Goal: Information Seeking & Learning: Learn about a topic

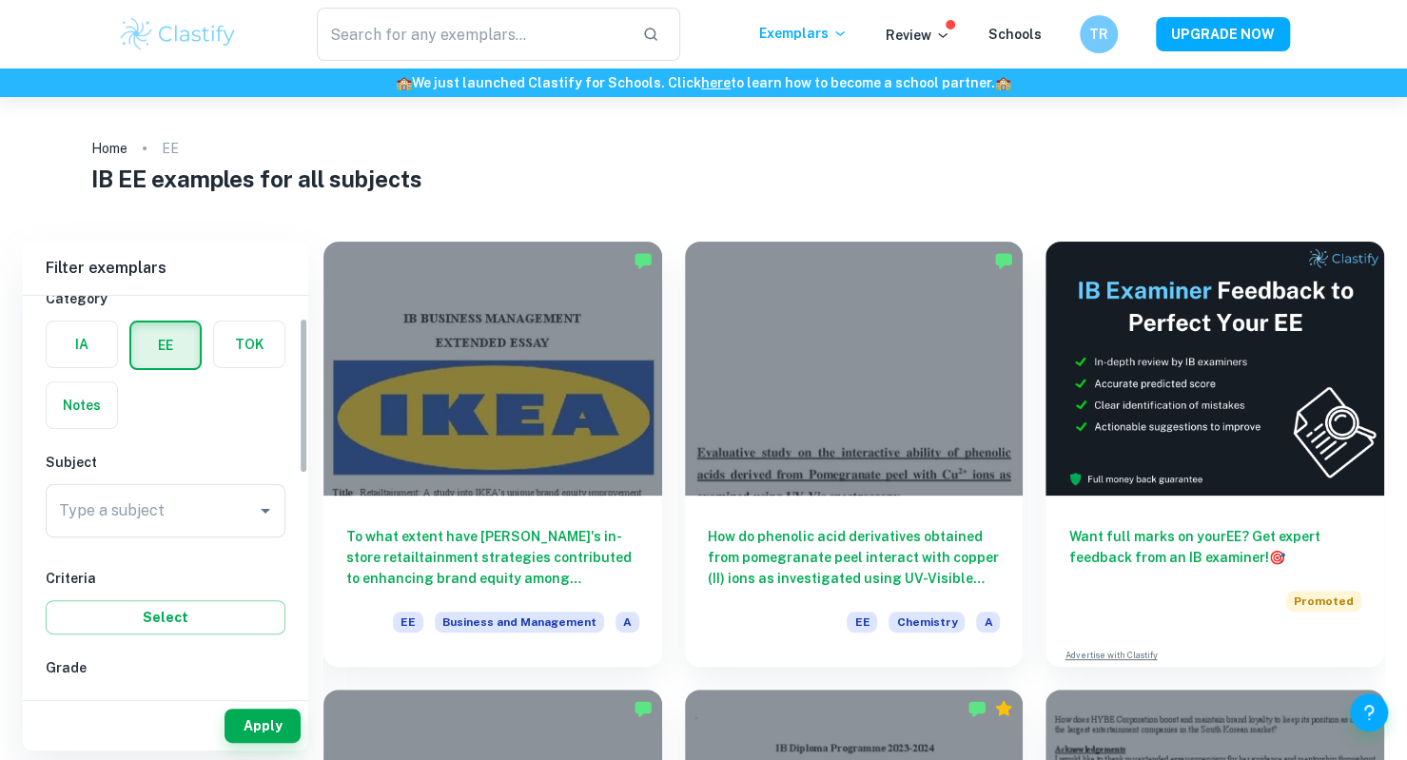
scroll to position [57, 0]
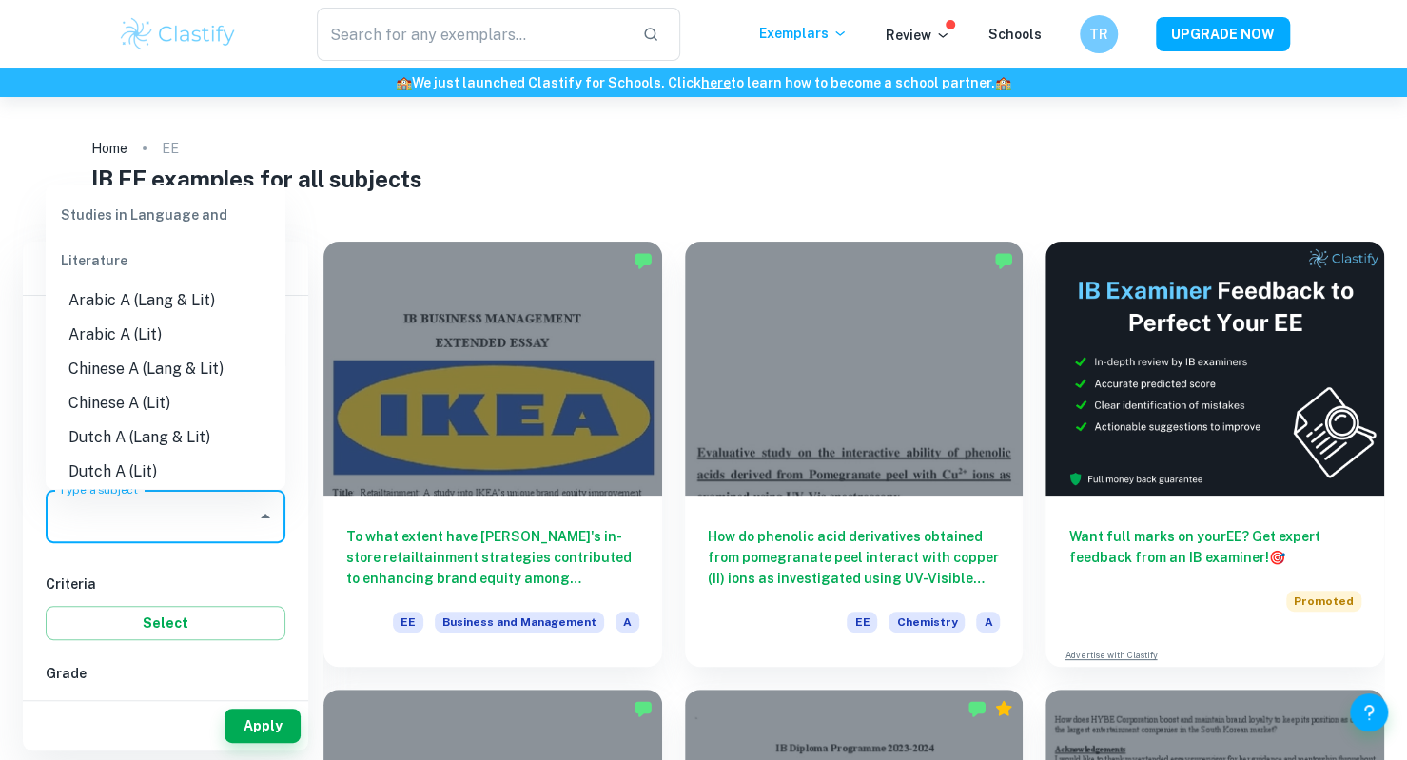
click at [196, 530] on input "Type a subject" at bounding box center [151, 516] width 194 height 36
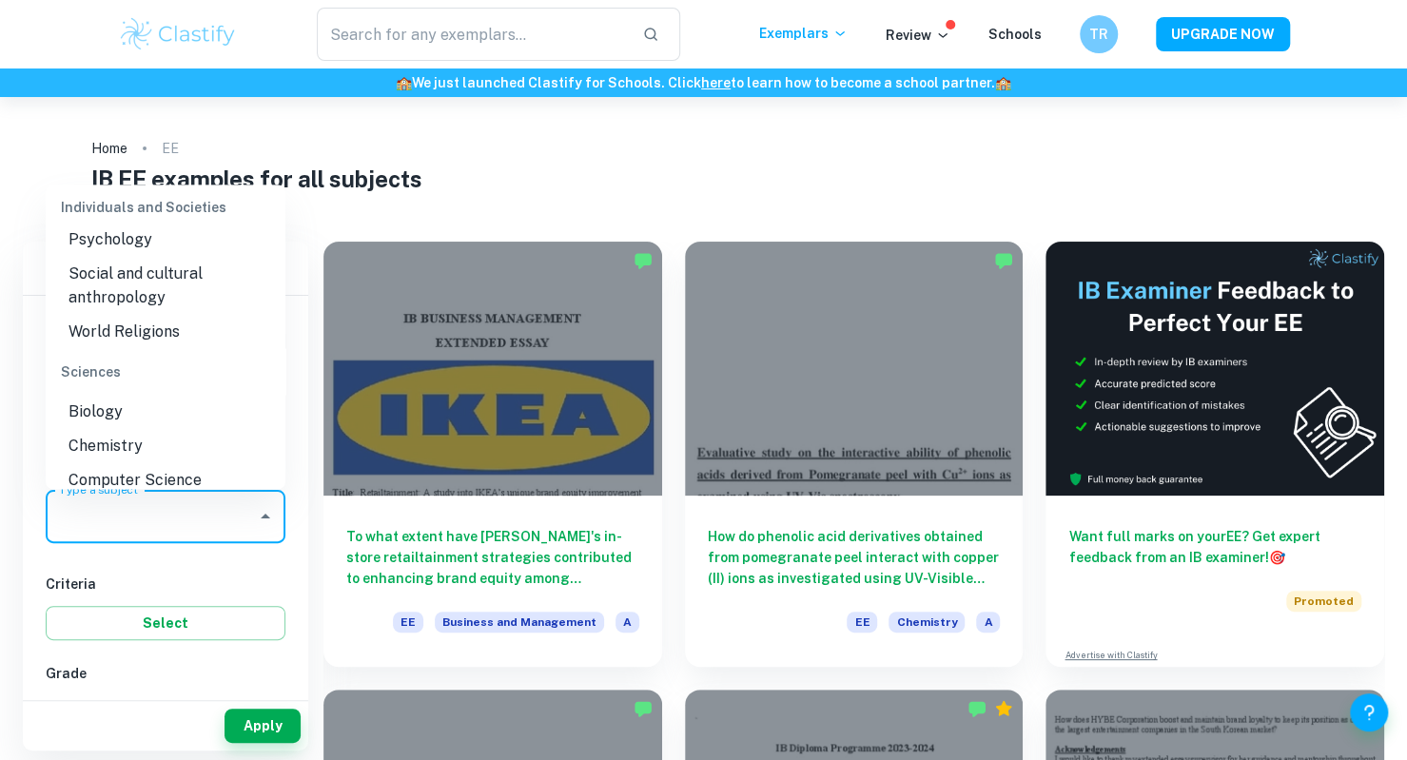
scroll to position [1962, 0]
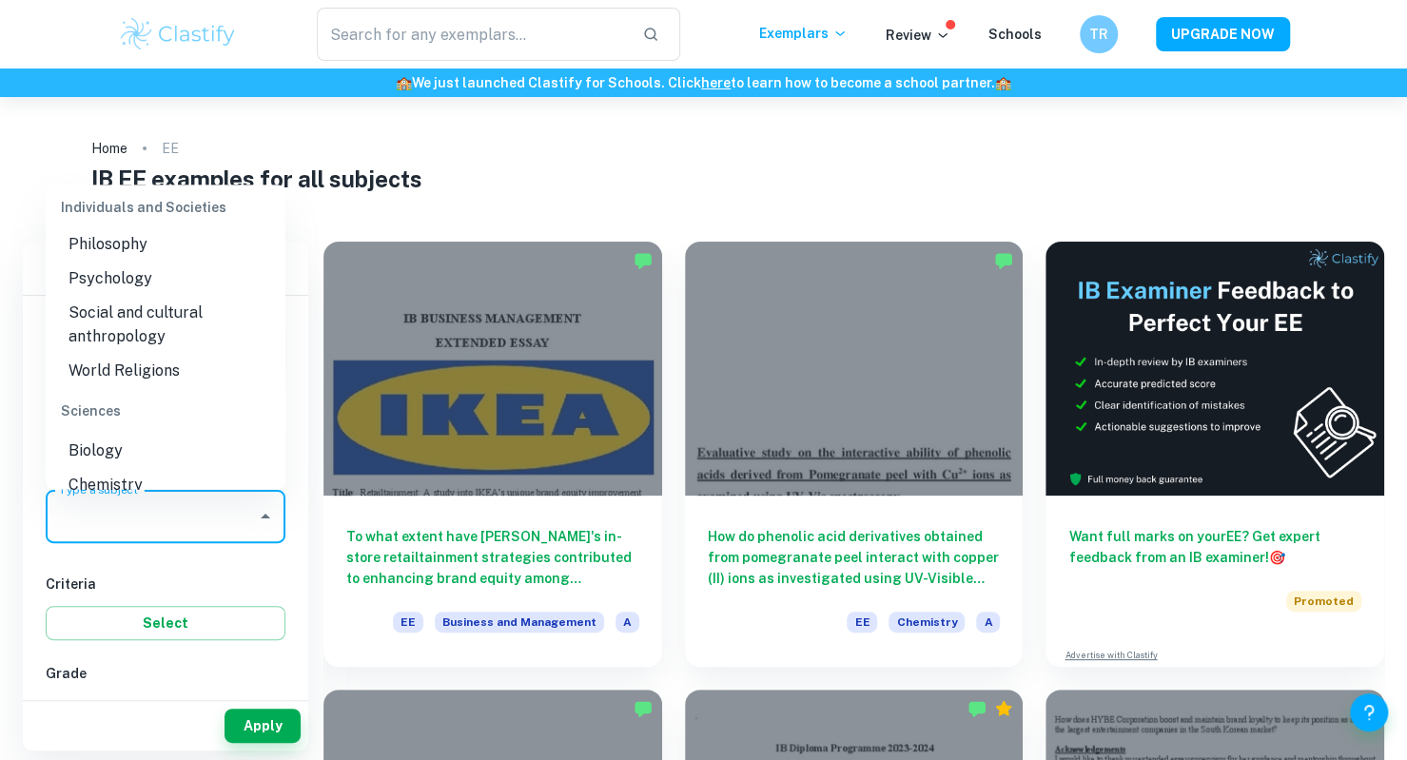
click at [137, 297] on li "Psychology" at bounding box center [166, 279] width 240 height 34
type input "Psychology"
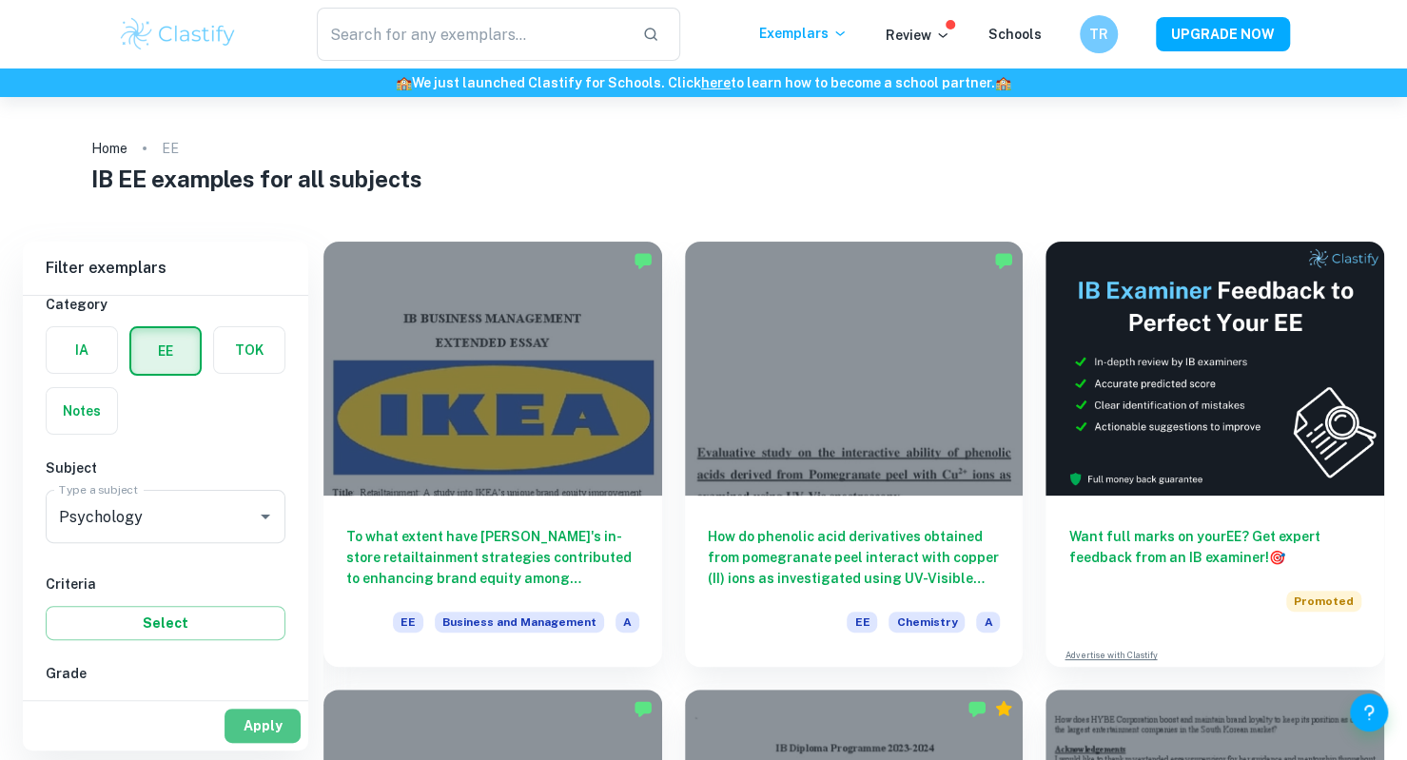
click at [271, 719] on button "Apply" at bounding box center [262, 726] width 76 height 34
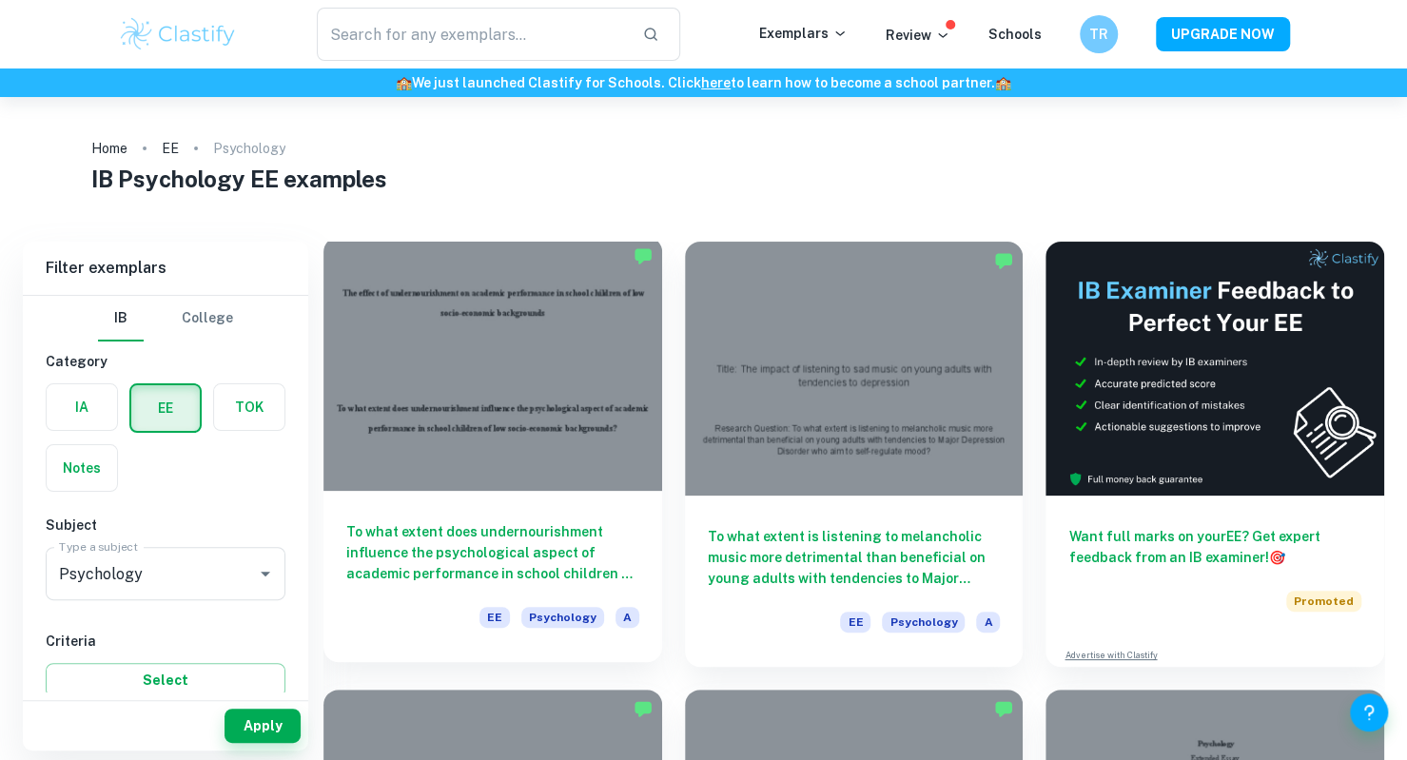
click at [533, 456] on div at bounding box center [492, 364] width 339 height 254
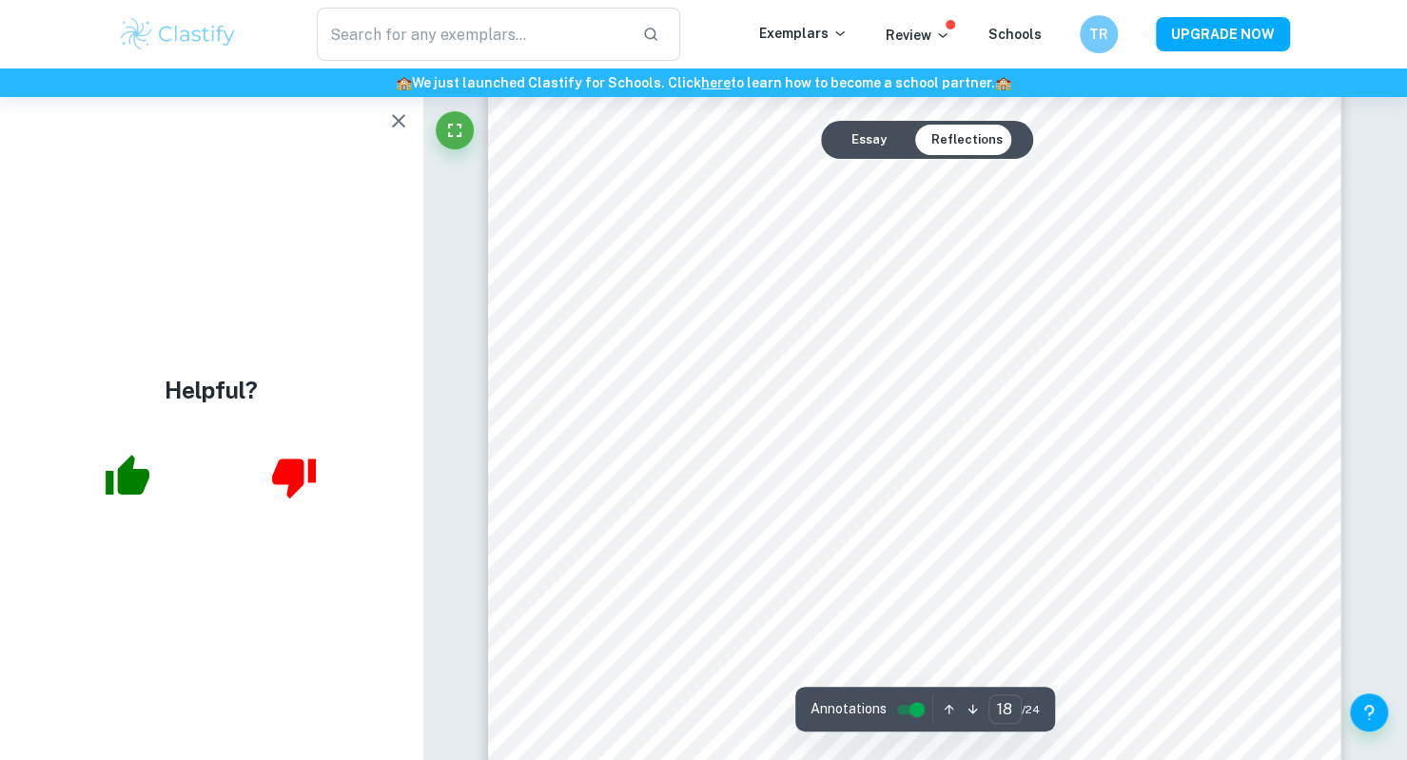
scroll to position [21191, 0]
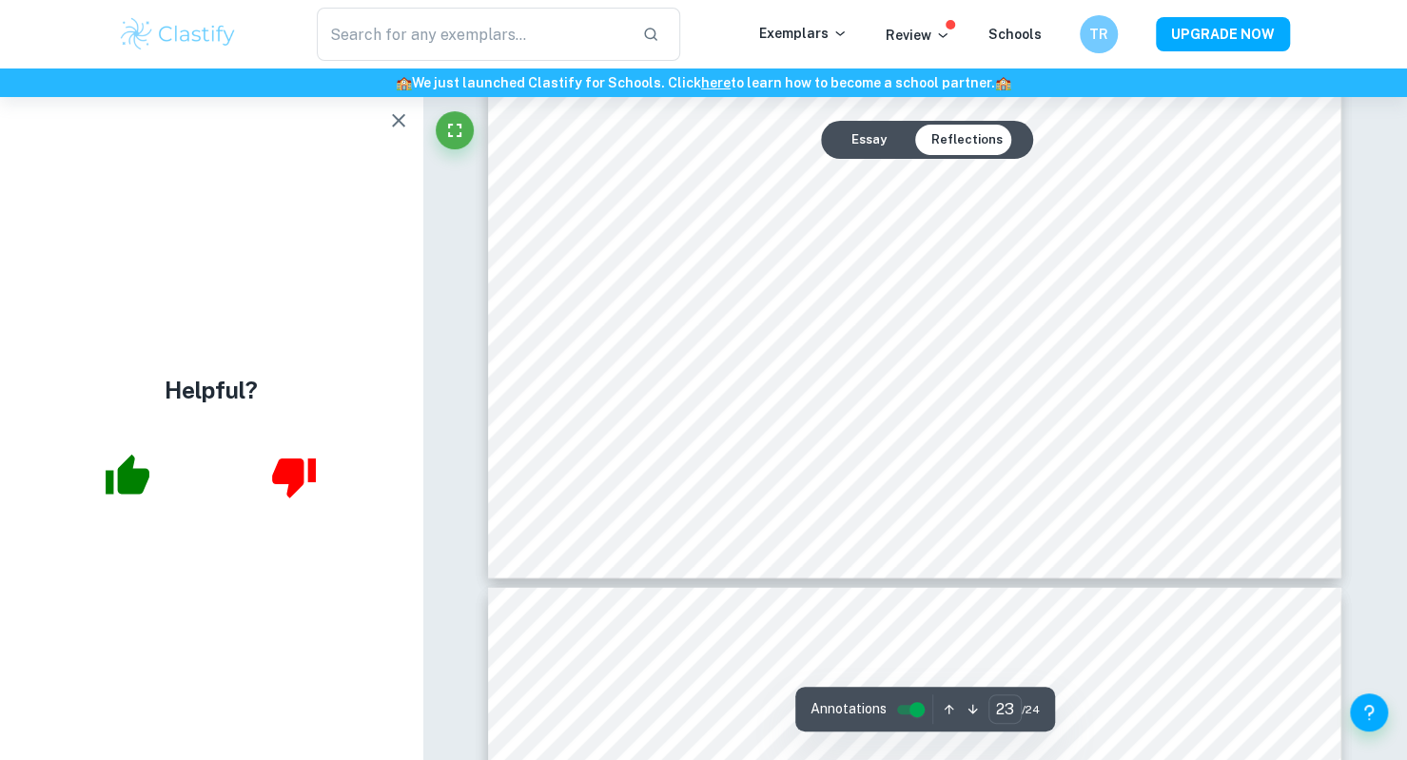
type input "24"
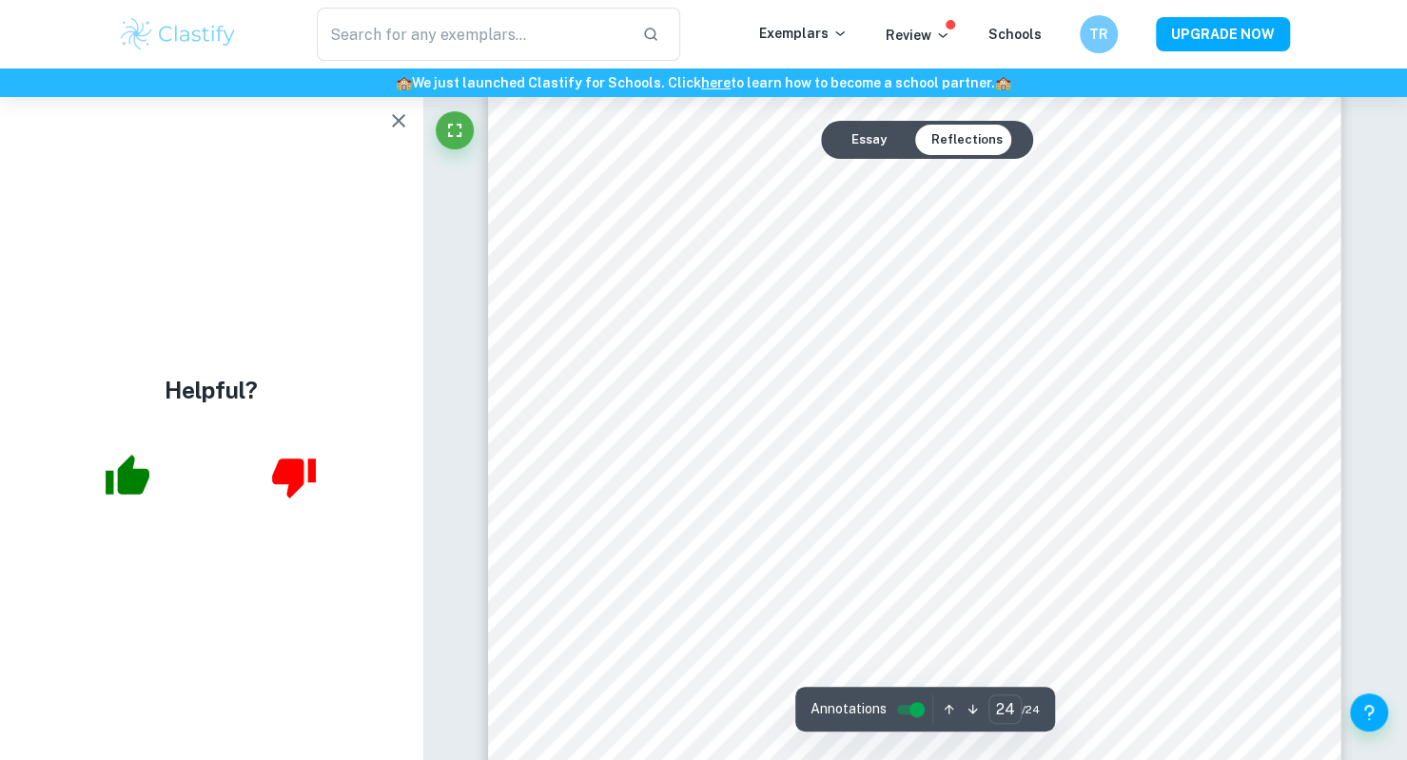
scroll to position [29198, 0]
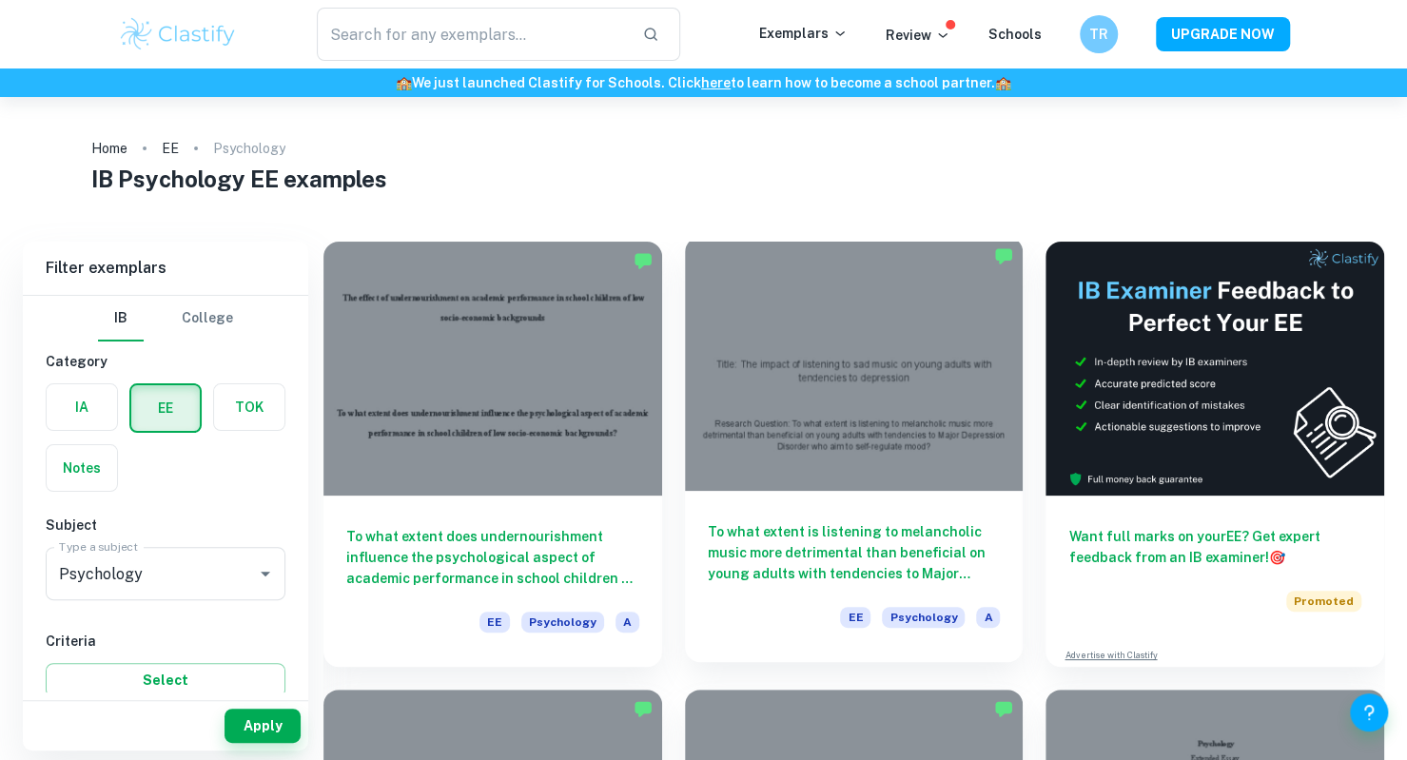
click at [822, 316] on div at bounding box center [854, 364] width 339 height 254
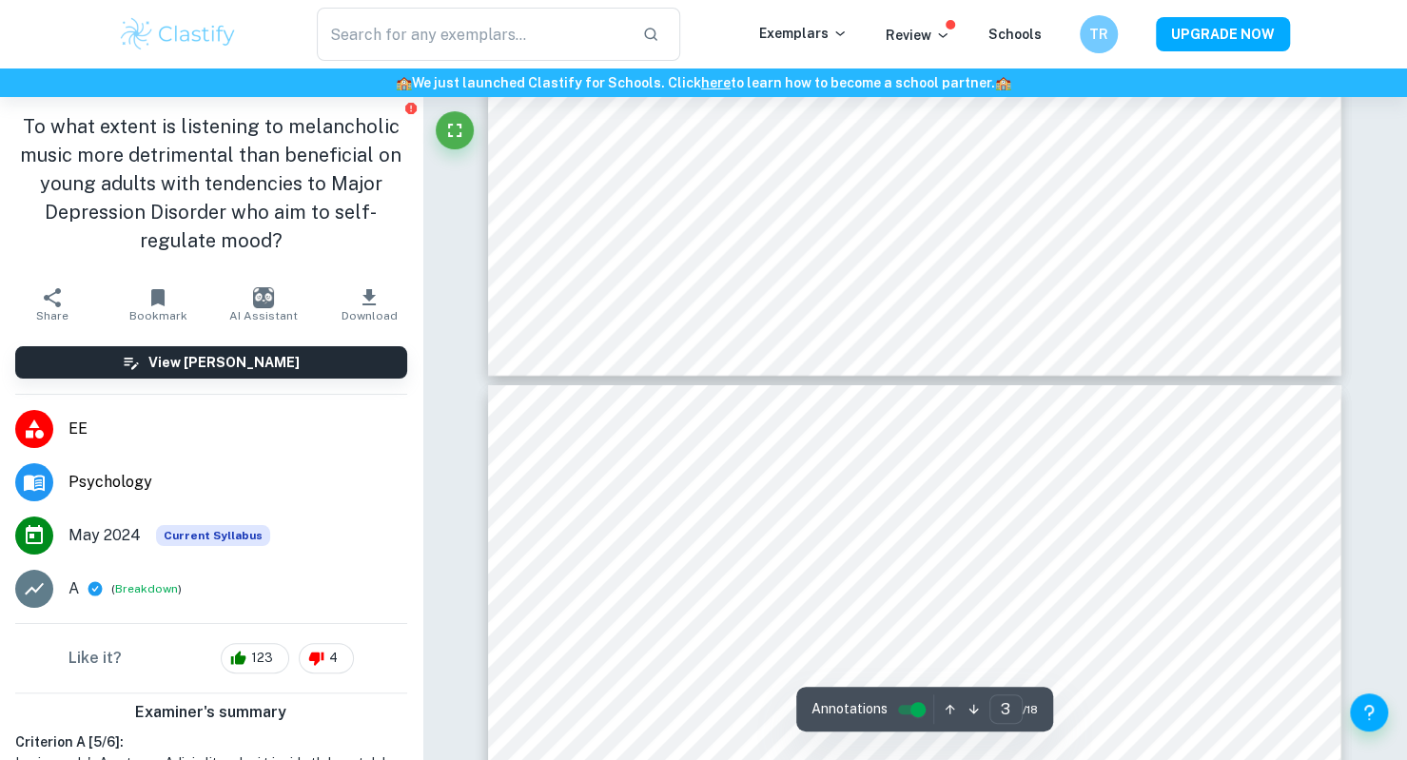
type input "4"
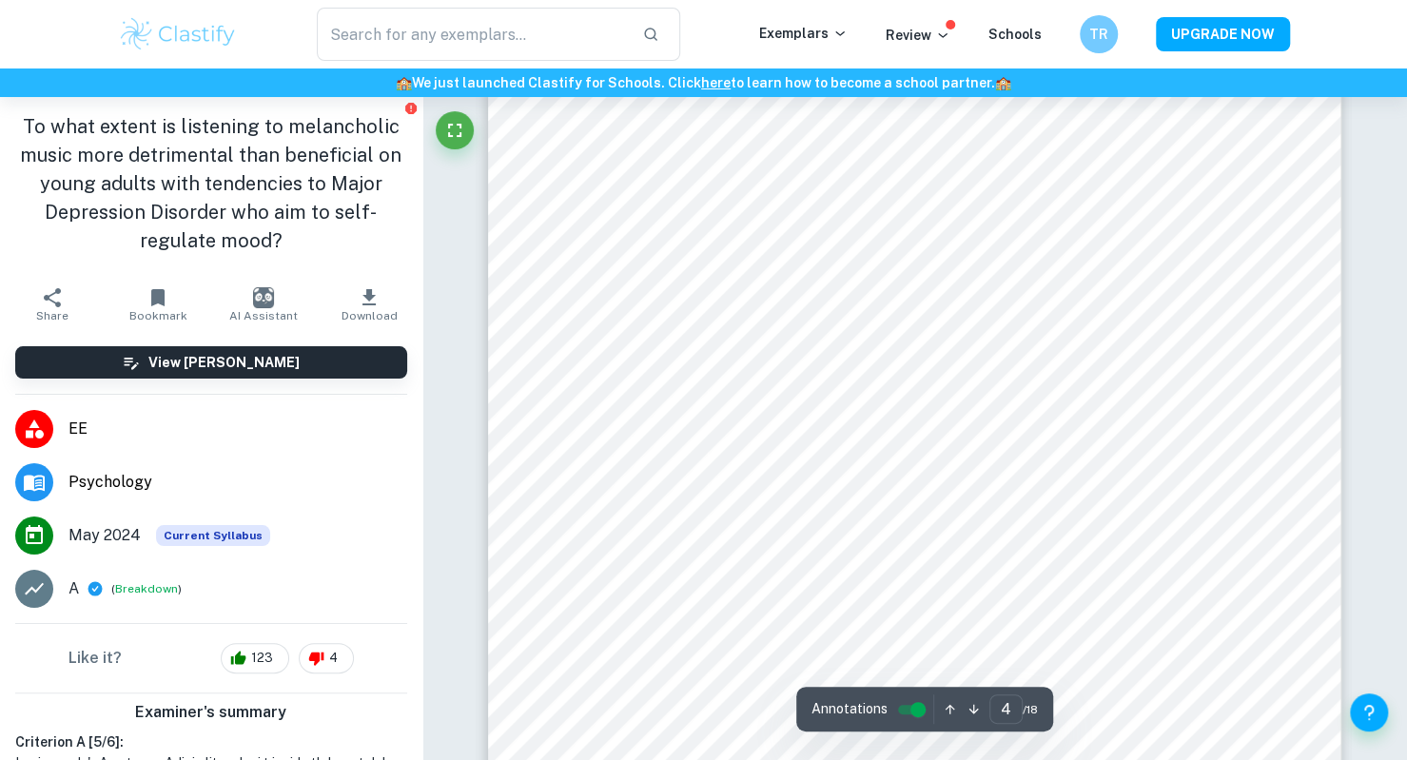
scroll to position [4158, 0]
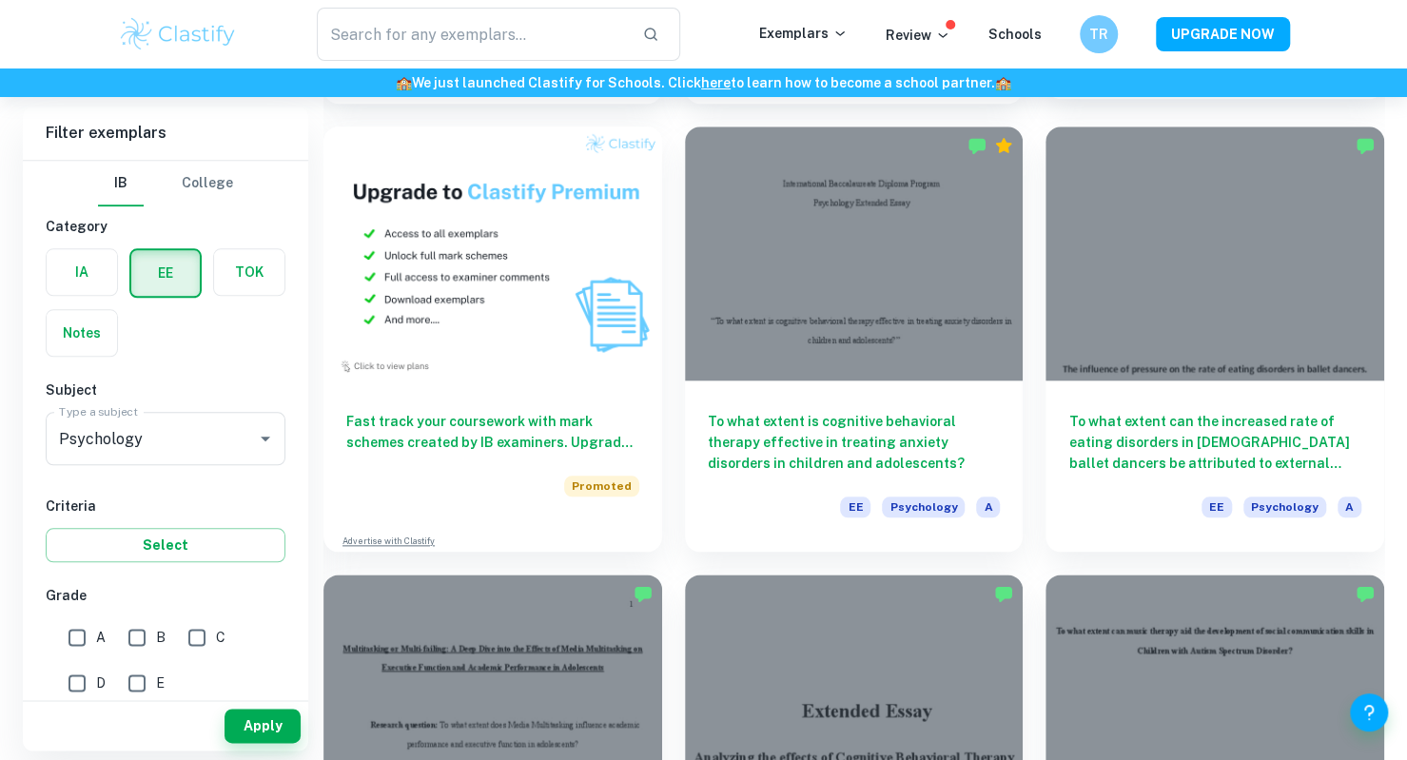
scroll to position [1037, 0]
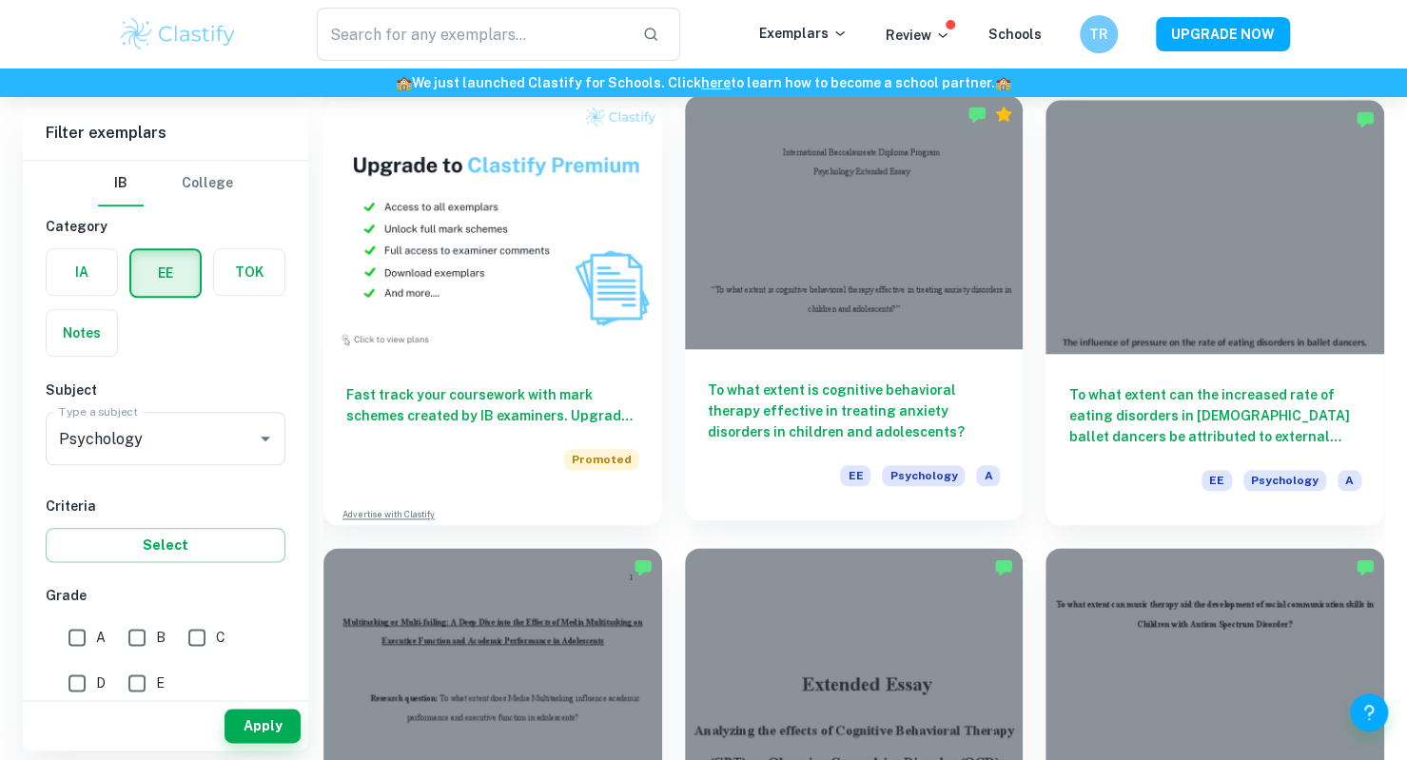
click at [792, 455] on div "To what extent is cognitive behavioral therapy effective in treating [MEDICAL_D…" at bounding box center [854, 434] width 339 height 171
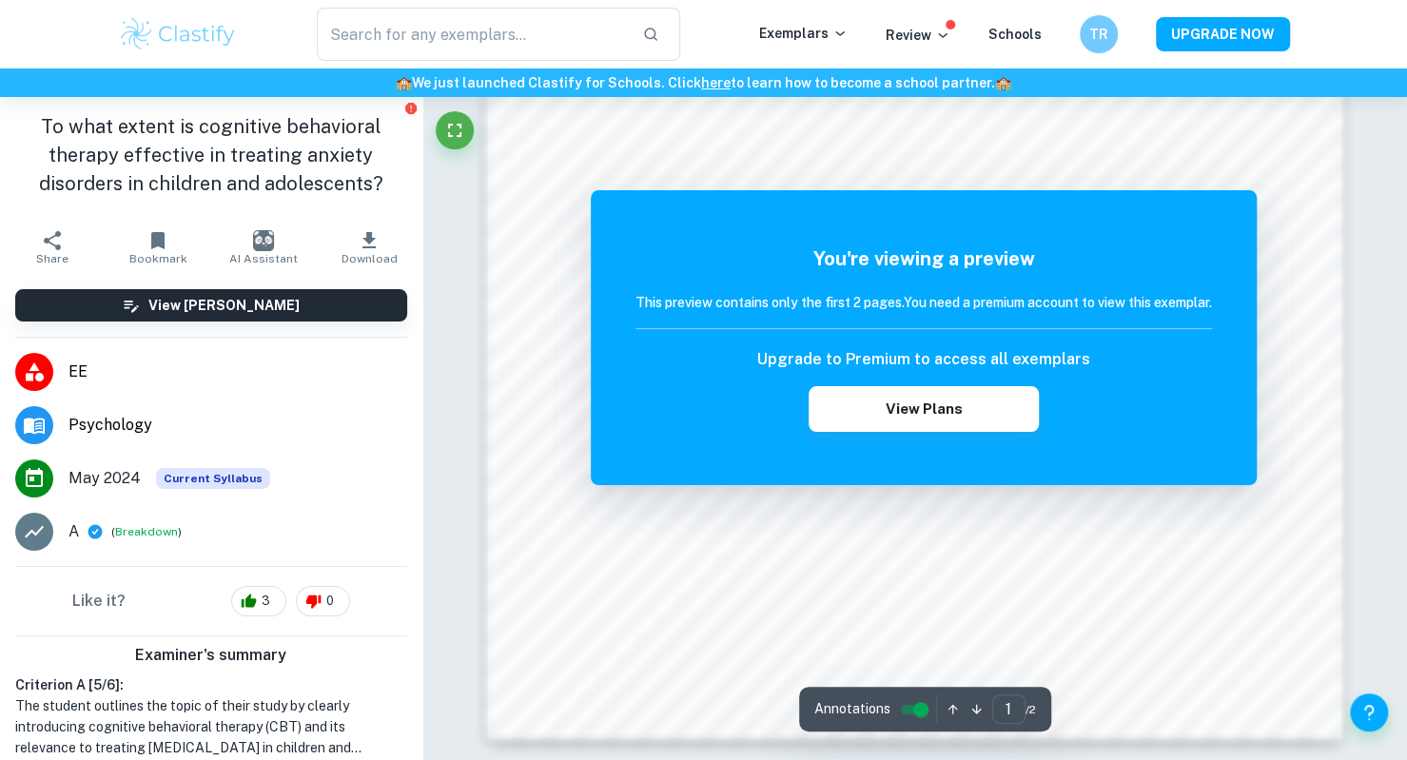
scroll to position [1906, 0]
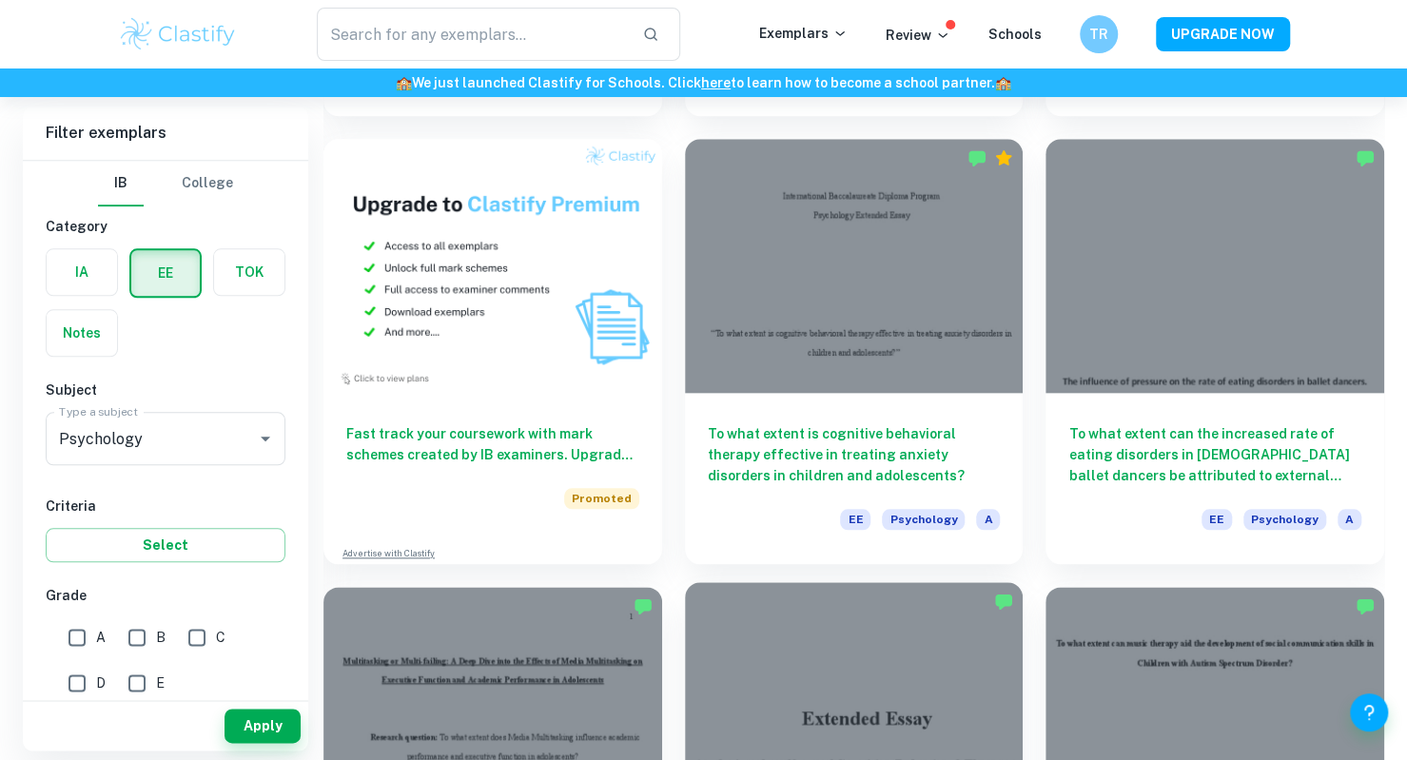
scroll to position [930, 0]
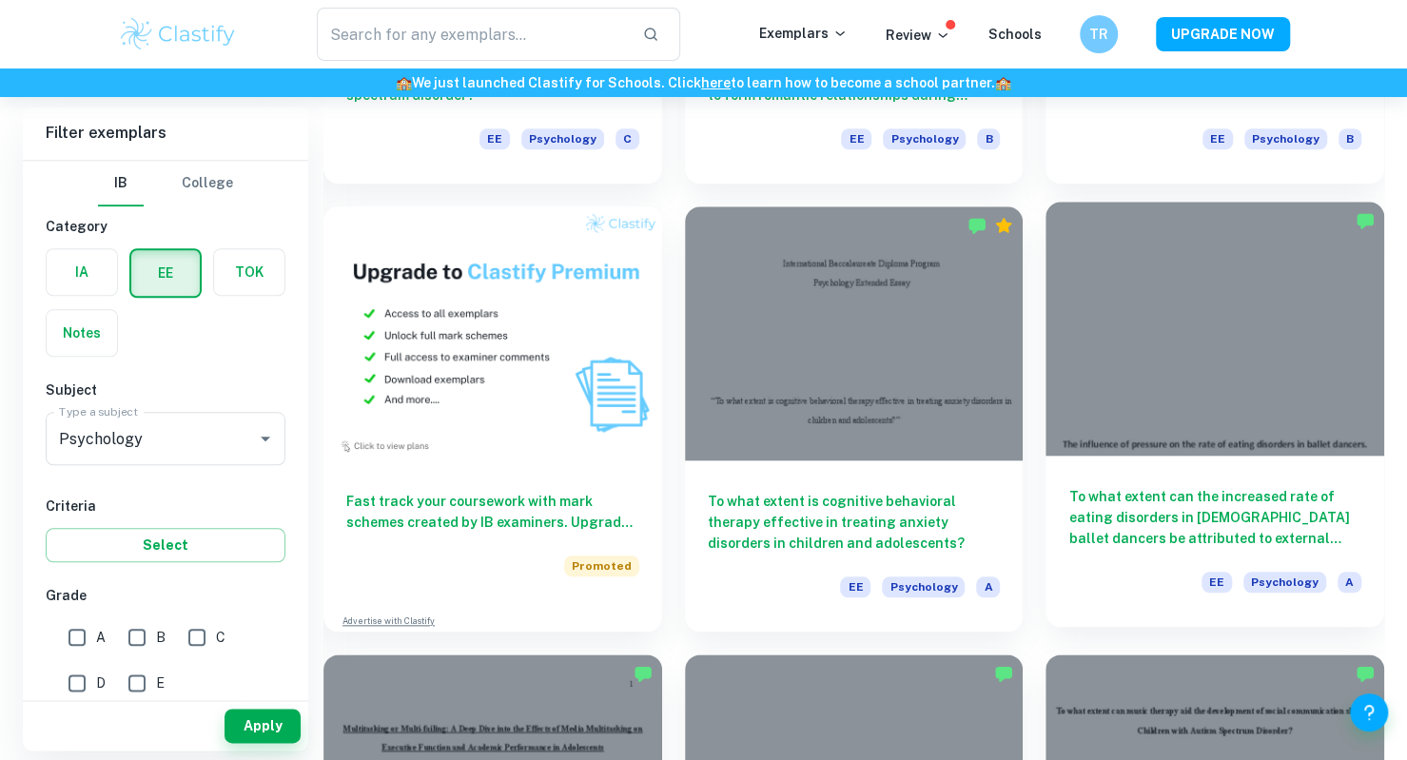
click at [1307, 461] on div "To what extent can the increased rate of eating disorders in [DEMOGRAPHIC_DATA]…" at bounding box center [1214, 541] width 339 height 171
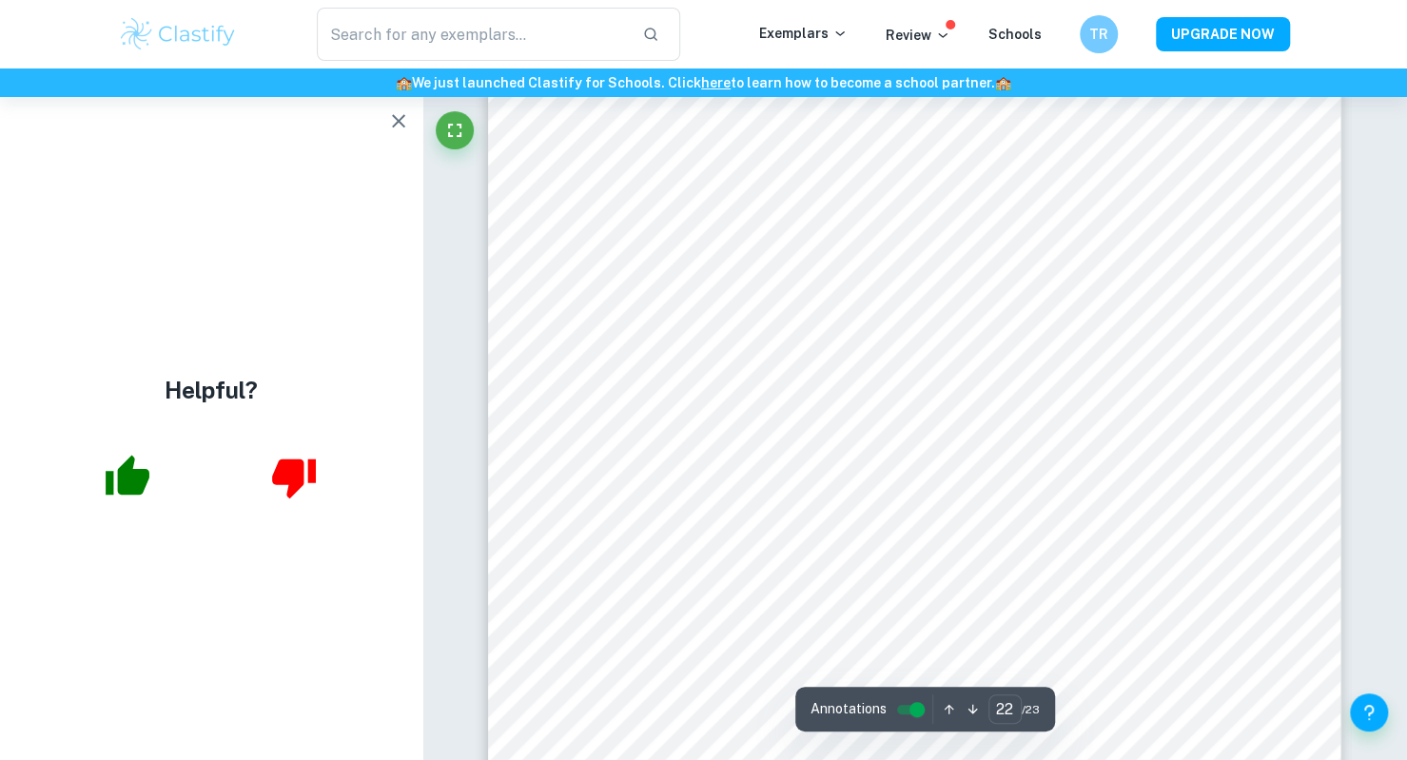
scroll to position [26644, 0]
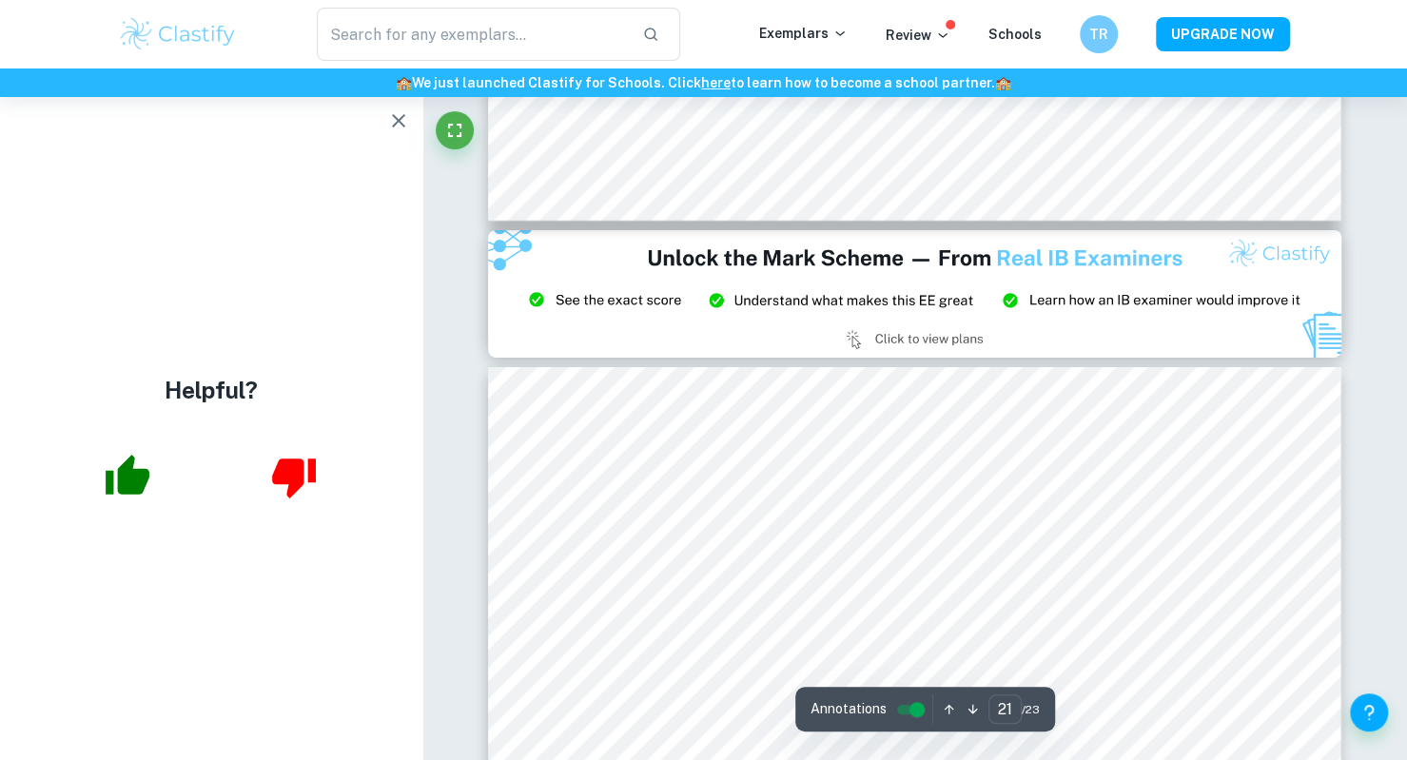
type input "20"
